Goal: Task Accomplishment & Management: Manage account settings

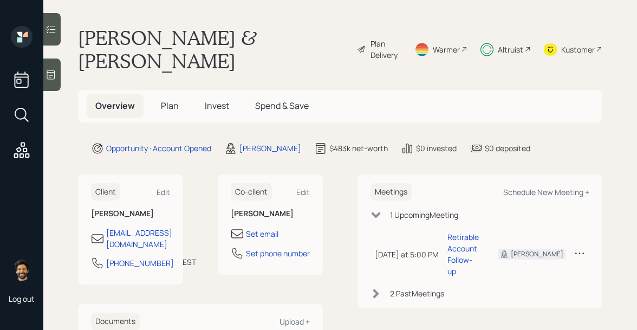
click at [212, 100] on span "Invest" at bounding box center [217, 106] width 24 height 12
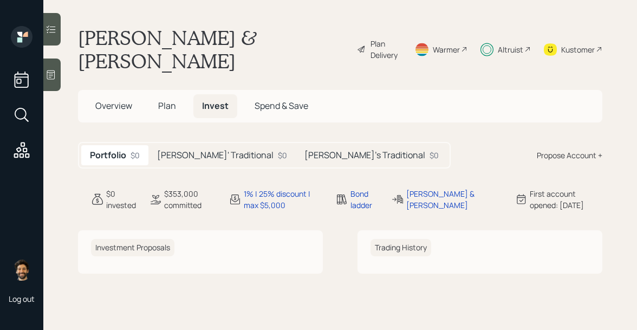
click at [177, 150] on h5 "Chris' Traditional" at bounding box center [215, 155] width 117 height 10
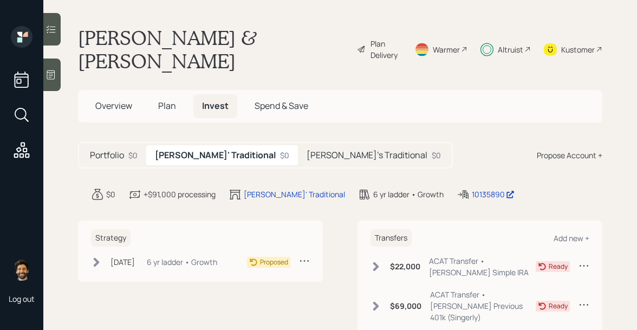
click at [307, 150] on h5 "Patti's Traditional" at bounding box center [367, 155] width 121 height 10
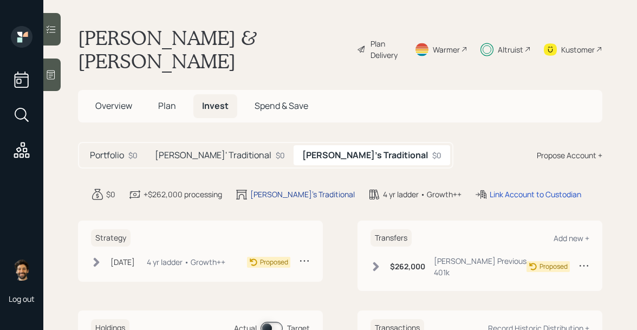
click at [272, 189] on div "Patti's Traditional" at bounding box center [302, 194] width 105 height 11
select select "traditional"
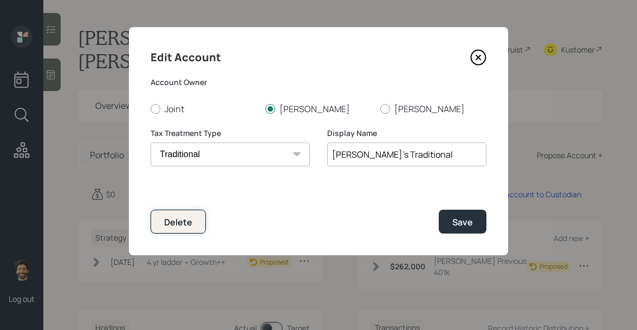
click at [182, 216] on div "Delete" at bounding box center [178, 222] width 28 height 12
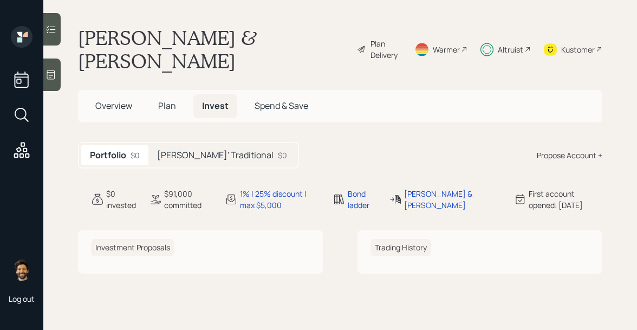
click at [188, 150] on h5 "Chris' Traditional" at bounding box center [215, 155] width 117 height 10
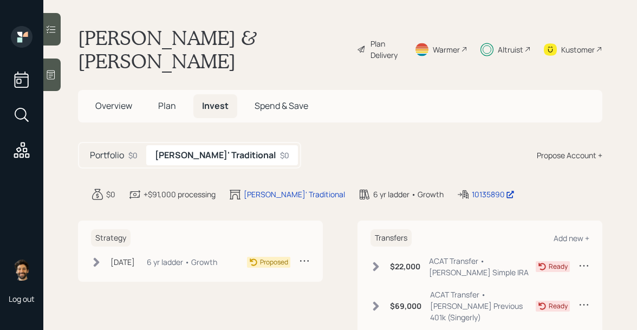
click at [217, 256] on div "6 yr ladder • Growth" at bounding box center [182, 261] width 70 height 11
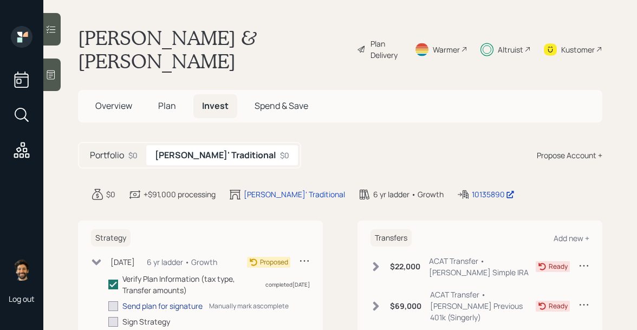
click at [184, 300] on div "Send plan for signature" at bounding box center [162, 305] width 80 height 11
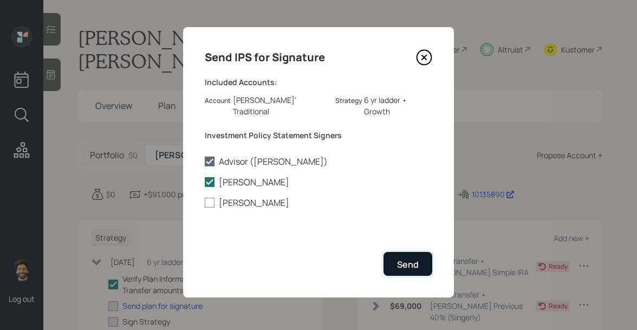
click at [414, 259] on div "Send" at bounding box center [408, 265] width 22 height 12
checkbox input "true"
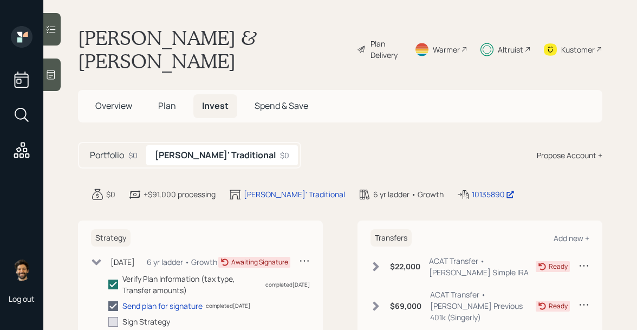
click at [166, 100] on span "Plan" at bounding box center [167, 106] width 18 height 12
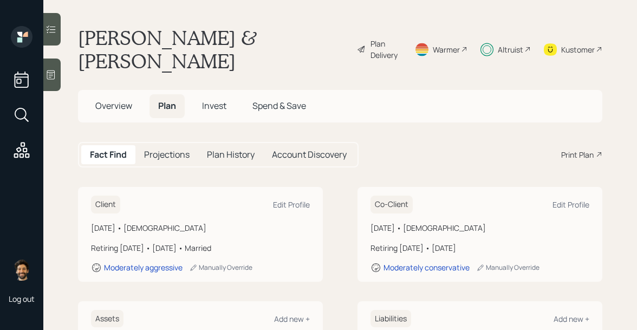
click at [214, 100] on span "Invest" at bounding box center [214, 106] width 24 height 12
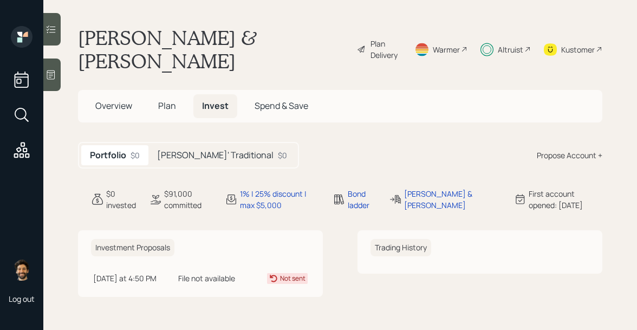
click at [160, 100] on span "Plan" at bounding box center [167, 106] width 18 height 12
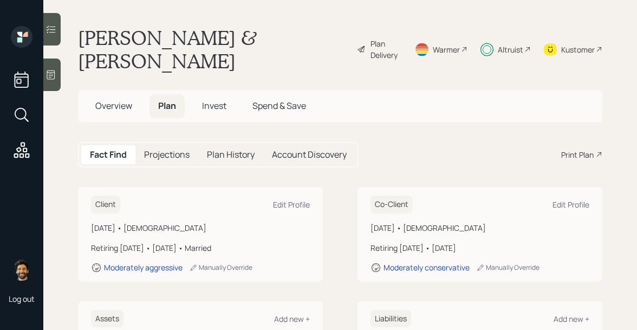
click at [393, 40] on div "Plan Delivery" at bounding box center [386, 49] width 31 height 23
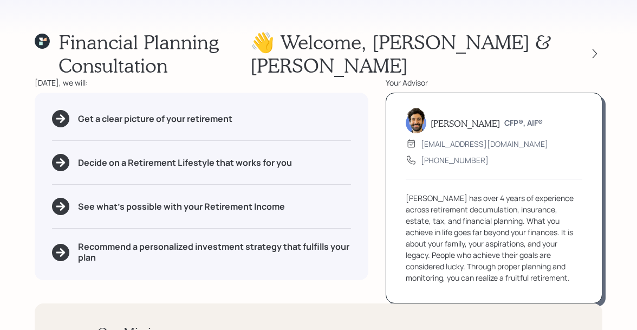
click at [50, 41] on icon at bounding box center [42, 41] width 15 height 15
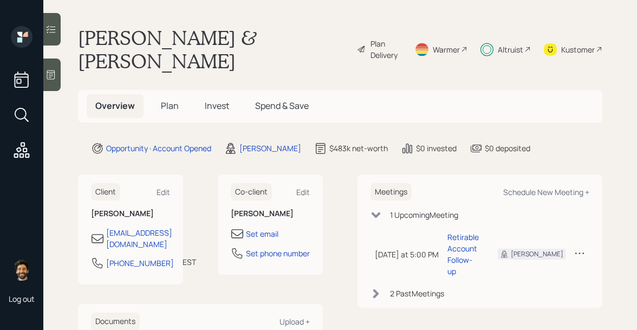
click at [167, 100] on span "Plan" at bounding box center [170, 106] width 18 height 12
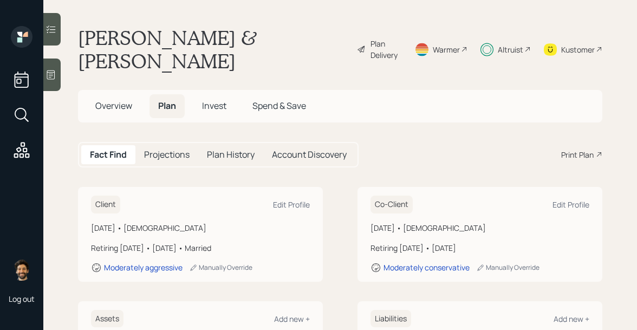
click at [132, 100] on span "Overview" at bounding box center [113, 106] width 37 height 12
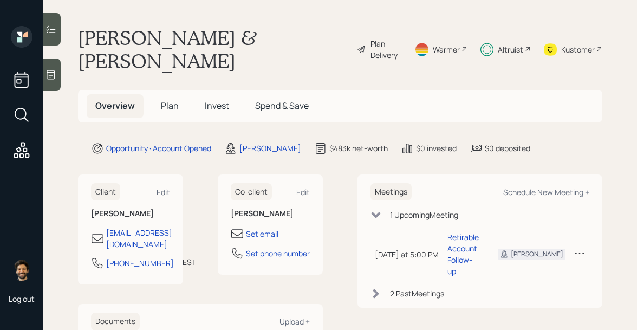
click at [177, 100] on span "Plan" at bounding box center [170, 106] width 18 height 12
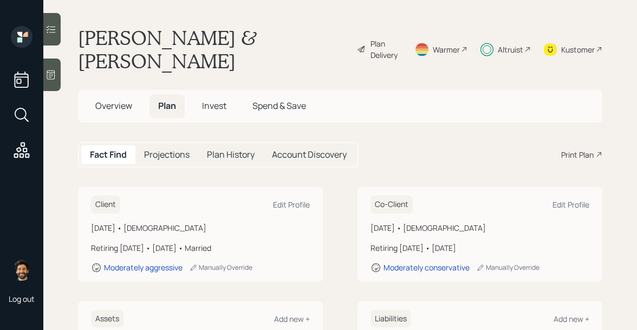
click at [100, 100] on span "Overview" at bounding box center [113, 106] width 37 height 12
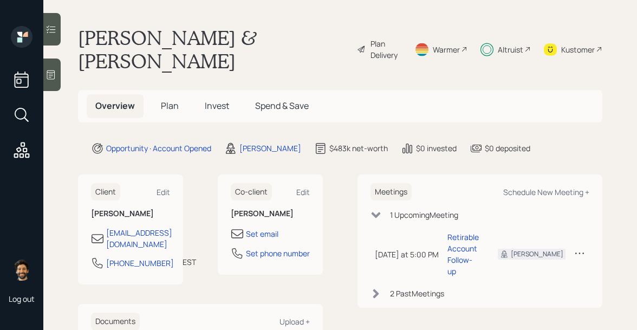
scroll to position [21, 0]
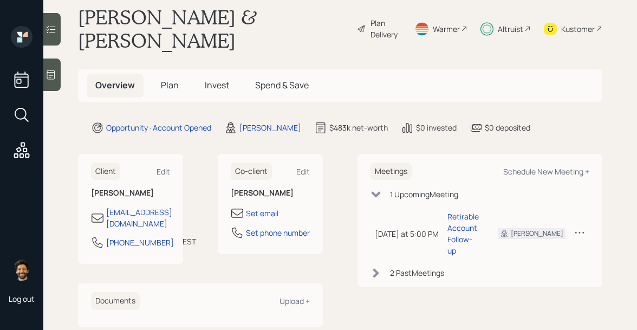
click at [166, 79] on span "Plan" at bounding box center [170, 85] width 18 height 12
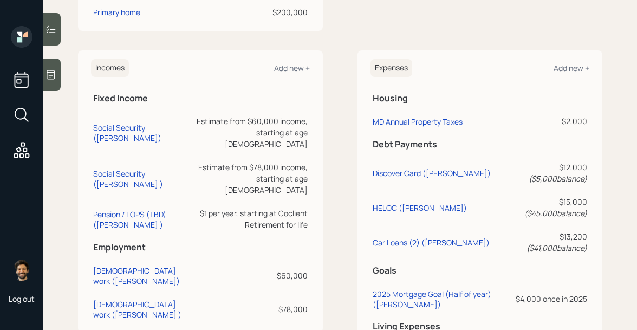
scroll to position [571, 0]
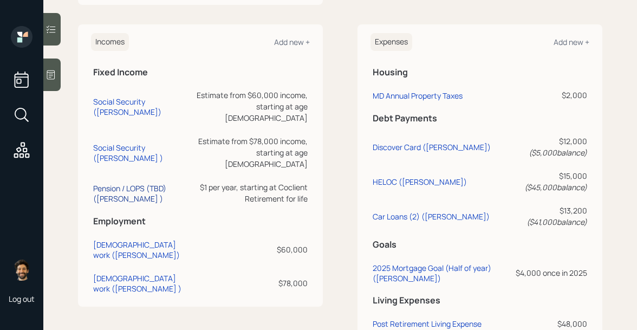
click at [118, 183] on div "Pension / LOPS (TBD) (Chris )" at bounding box center [142, 193] width 99 height 21
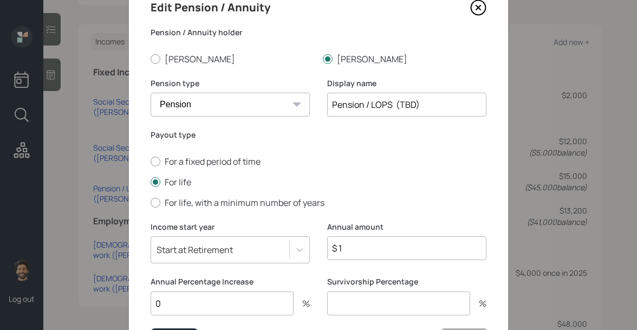
scroll to position [56, 0]
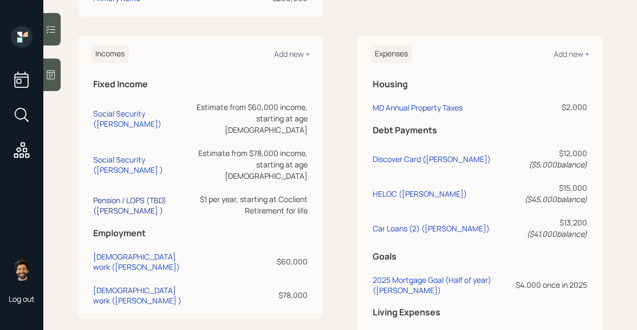
scroll to position [558, 0]
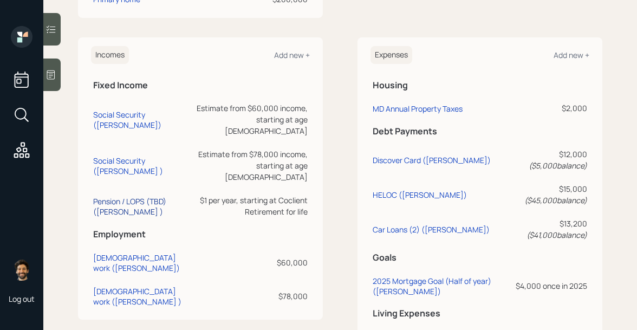
click at [113, 196] on div "Pension / LOPS (TBD) (Chris )" at bounding box center [142, 206] width 99 height 21
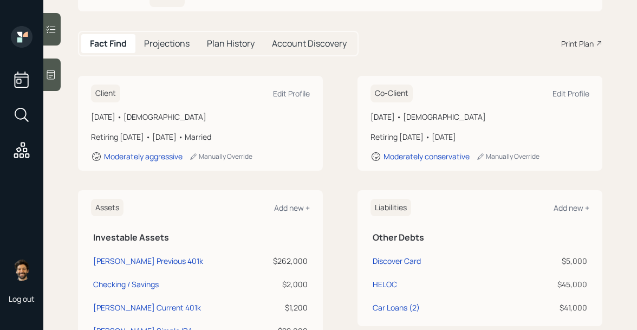
scroll to position [10, 0]
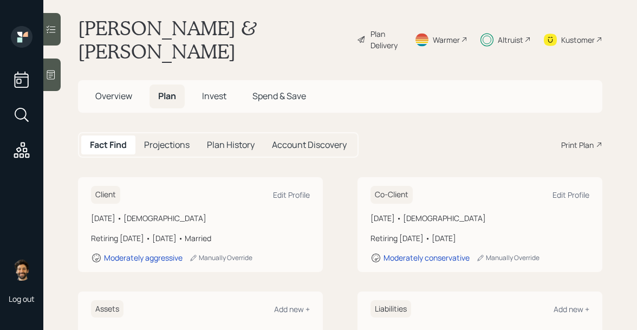
click at [215, 90] on span "Invest" at bounding box center [214, 96] width 24 height 12
click at [215, 85] on h5 "Invest" at bounding box center [214, 96] width 42 height 23
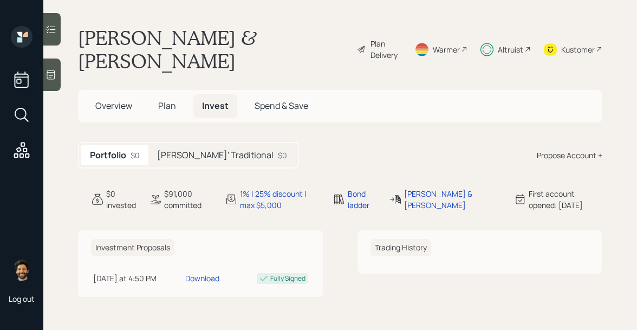
click at [178, 150] on h5 "Chris' Traditional" at bounding box center [215, 155] width 117 height 10
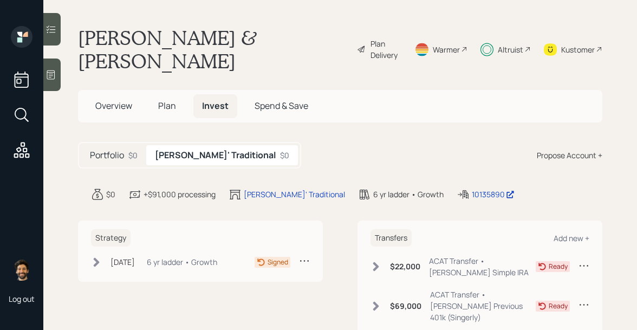
click at [143, 255] on div "Aug 18, 2025 Monday, August 18, 2025 5:33 PM EDT 6 yr ladder • Growth Signed" at bounding box center [200, 264] width 219 height 18
click at [132, 256] on div "Aug 18, 2025" at bounding box center [123, 261] width 24 height 11
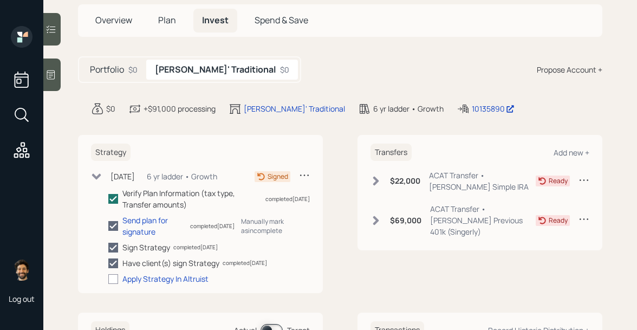
scroll to position [93, 0]
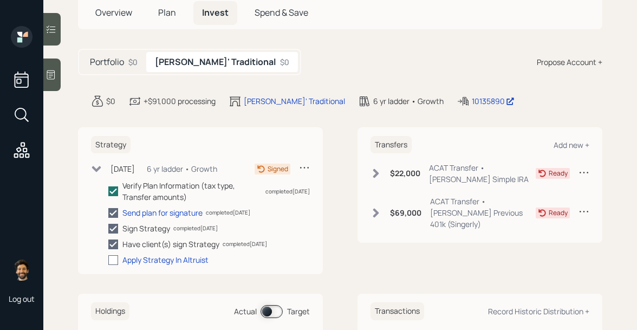
click at [115, 255] on div at bounding box center [113, 260] width 10 height 10
click at [108, 260] on input "checkbox" at bounding box center [108, 260] width 1 height 1
checkbox input "true"
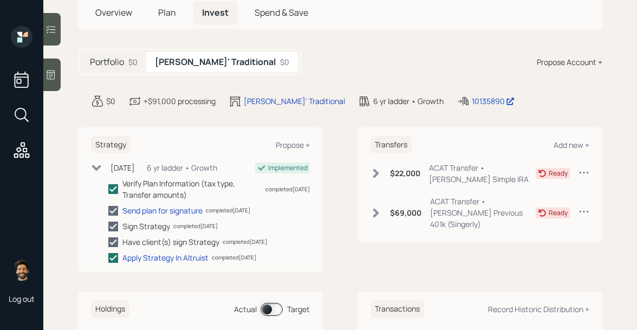
click at [377, 168] on icon at bounding box center [376, 173] width 11 height 11
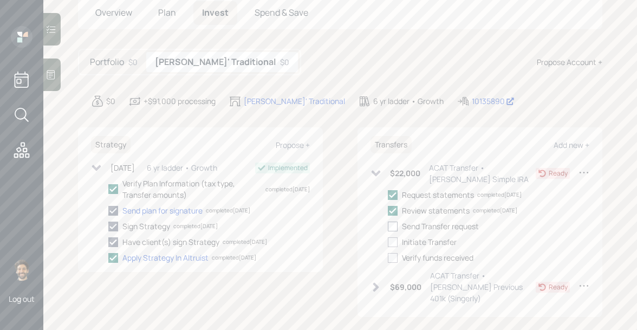
click at [392, 222] on div at bounding box center [393, 227] width 10 height 10
click at [388, 226] on input "checkbox" at bounding box center [388, 226] width 1 height 1
checkbox input "true"
click at [392, 237] on div at bounding box center [393, 242] width 10 height 10
click at [388, 242] on input "checkbox" at bounding box center [388, 242] width 1 height 1
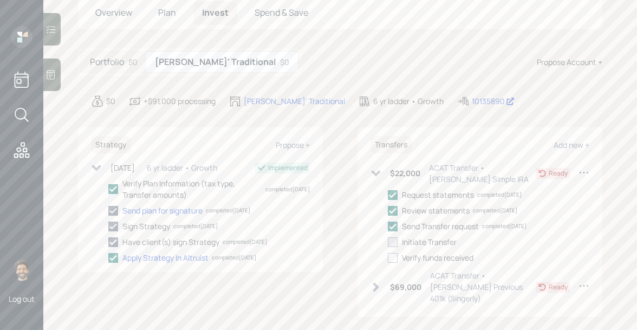
checkbox input "true"
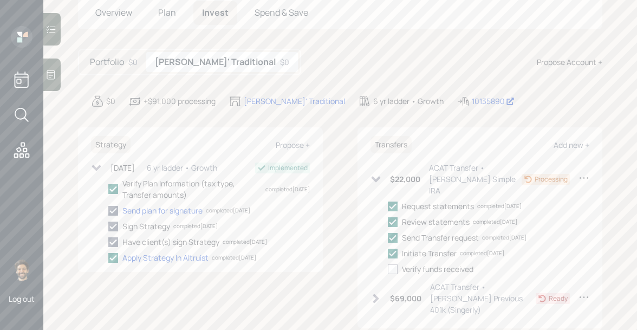
click at [389, 281] on div "$69,000 ACAT Transfer • Chris Previous 401k (Singerly)" at bounding box center [453, 298] width 165 height 34
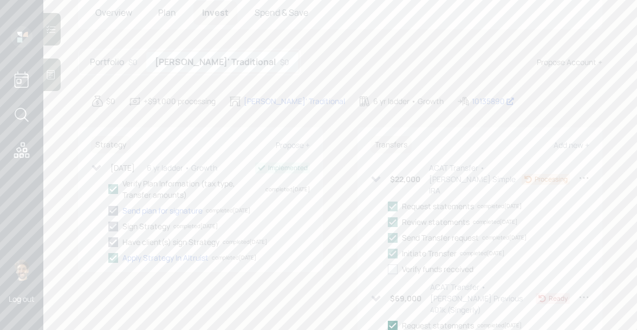
scroll to position [176, 0]
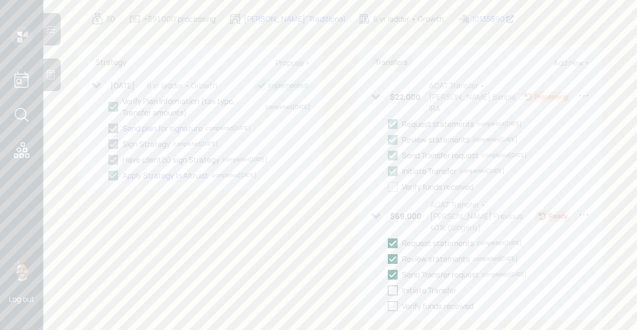
click at [395, 286] on div at bounding box center [393, 291] width 10 height 10
click at [388, 290] on input "checkbox" at bounding box center [388, 290] width 1 height 1
checkbox input "true"
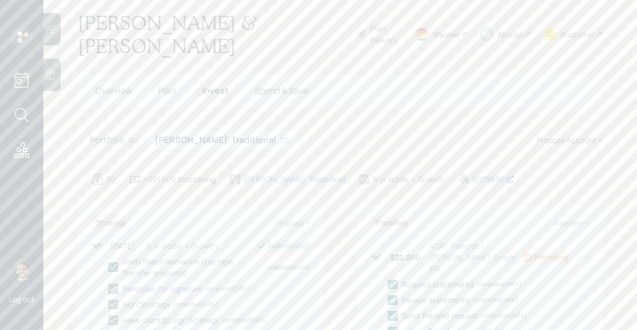
scroll to position [0, 0]
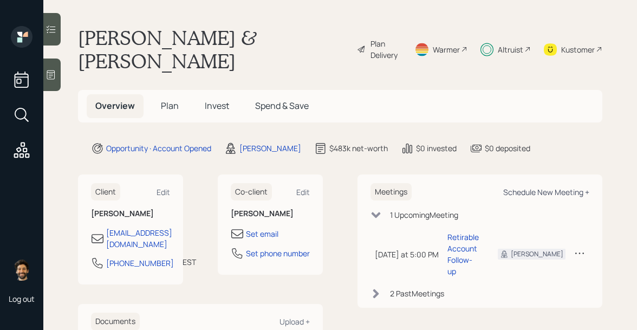
click at [519, 187] on div "Schedule New Meeting +" at bounding box center [547, 192] width 86 height 10
select select "f14b762f-c7c2-4b89-9227-8fa891345eea"
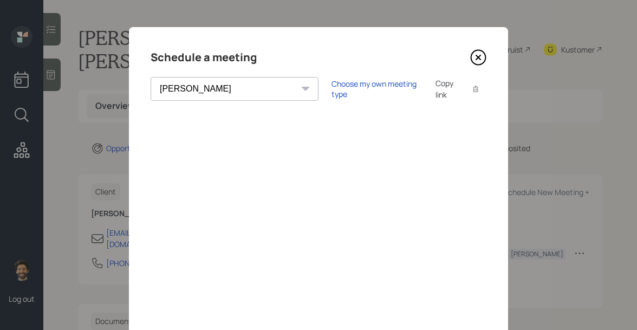
click at [476, 60] on icon at bounding box center [478, 57] width 16 height 16
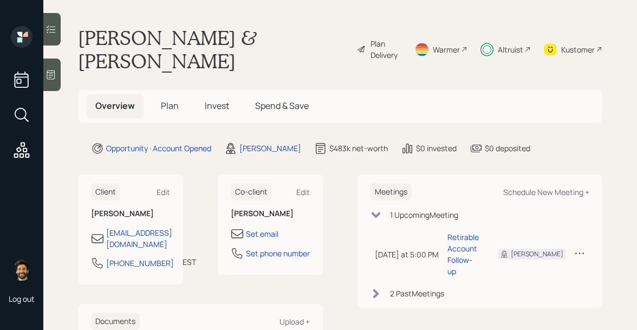
click at [500, 44] on div "Altruist" at bounding box center [510, 49] width 25 height 11
click at [498, 31] on div "Altruist" at bounding box center [506, 49] width 50 height 47
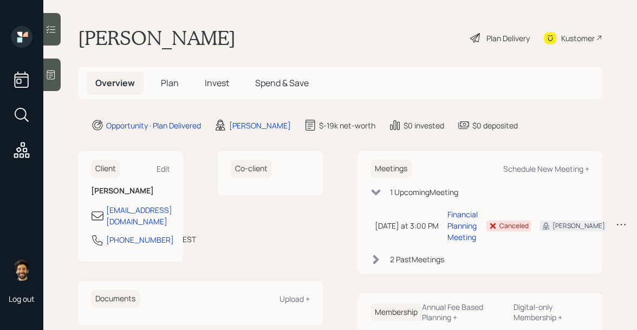
click at [209, 76] on h5 "Invest" at bounding box center [217, 83] width 42 height 23
